Goal: Transaction & Acquisition: Obtain resource

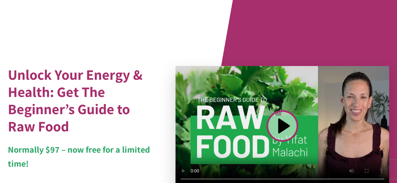
click at [172, 61] on div "Unlock Your Energy & Health: Get The Beginner’s Guide to Raw Food Normally $97 …" at bounding box center [198, 168] width 397 height 336
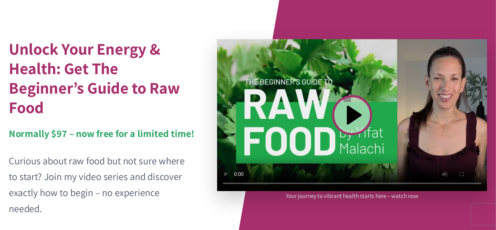
scroll to position [31, 0]
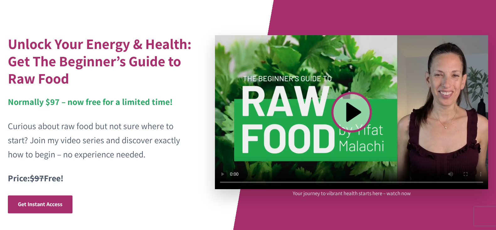
drag, startPoint x: 396, startPoint y: 0, endPoint x: 193, endPoint y: 183, distance: 273.8
click at [193, 183] on p "Price: $97 Free!" at bounding box center [101, 178] width 187 height 14
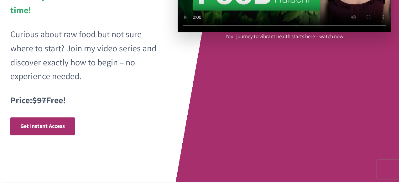
scroll to position [157, 0]
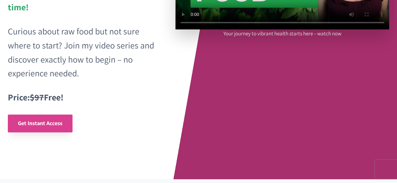
click at [43, 128] on span "Get Instant Access" at bounding box center [40, 123] width 45 height 9
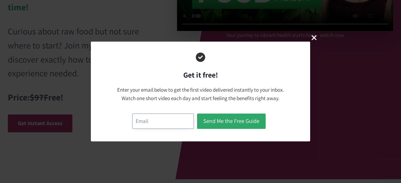
click at [148, 122] on input "email" at bounding box center [163, 121] width 62 height 15
type input "albert80012000@yahoo.com"
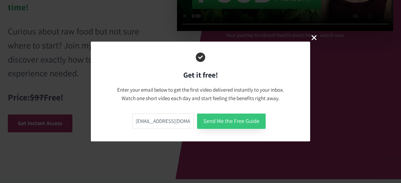
click at [233, 123] on button "Send Me the Free Guide" at bounding box center [231, 121] width 69 height 15
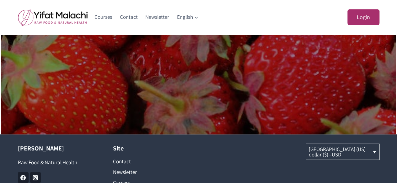
scroll to position [440, 0]
